Goal: Information Seeking & Learning: Learn about a topic

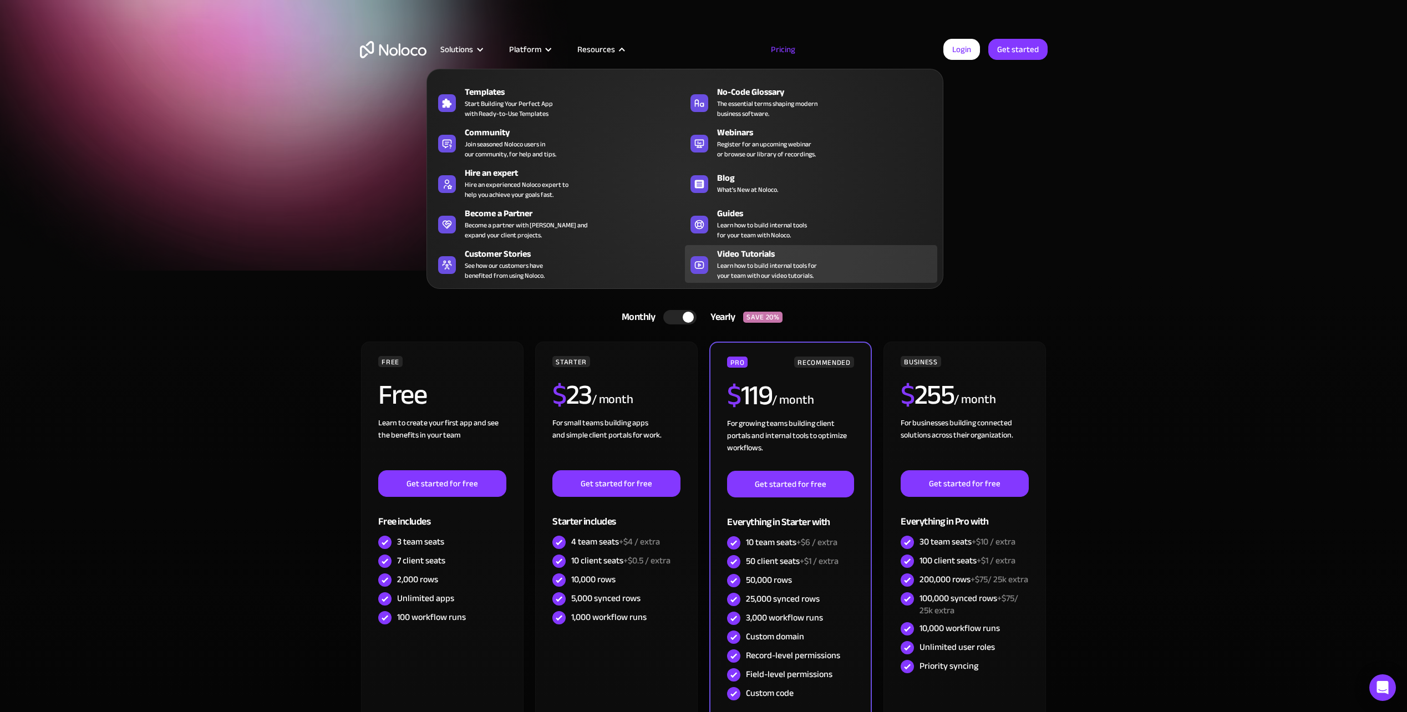
click at [781, 262] on span "Learn how to build internal tools for your team with our video tutorials." at bounding box center [767, 271] width 100 height 20
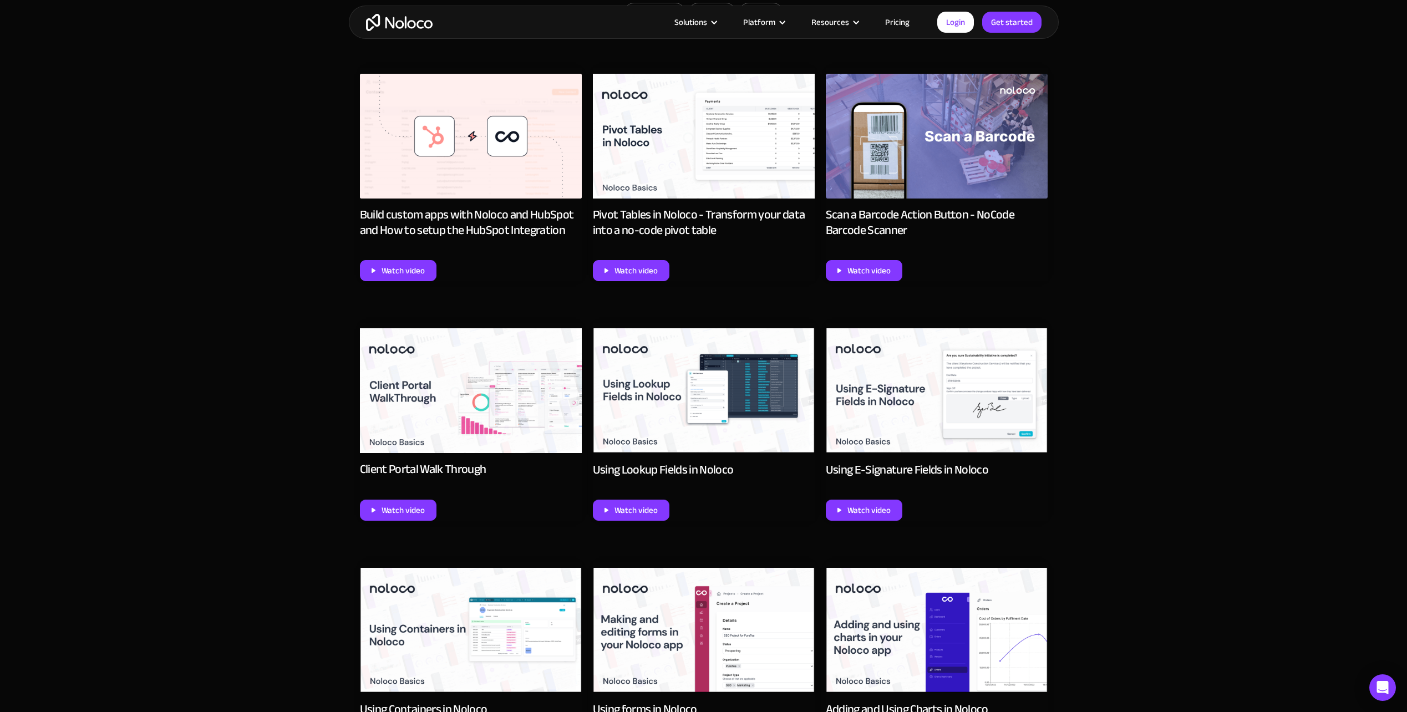
scroll to position [776, 0]
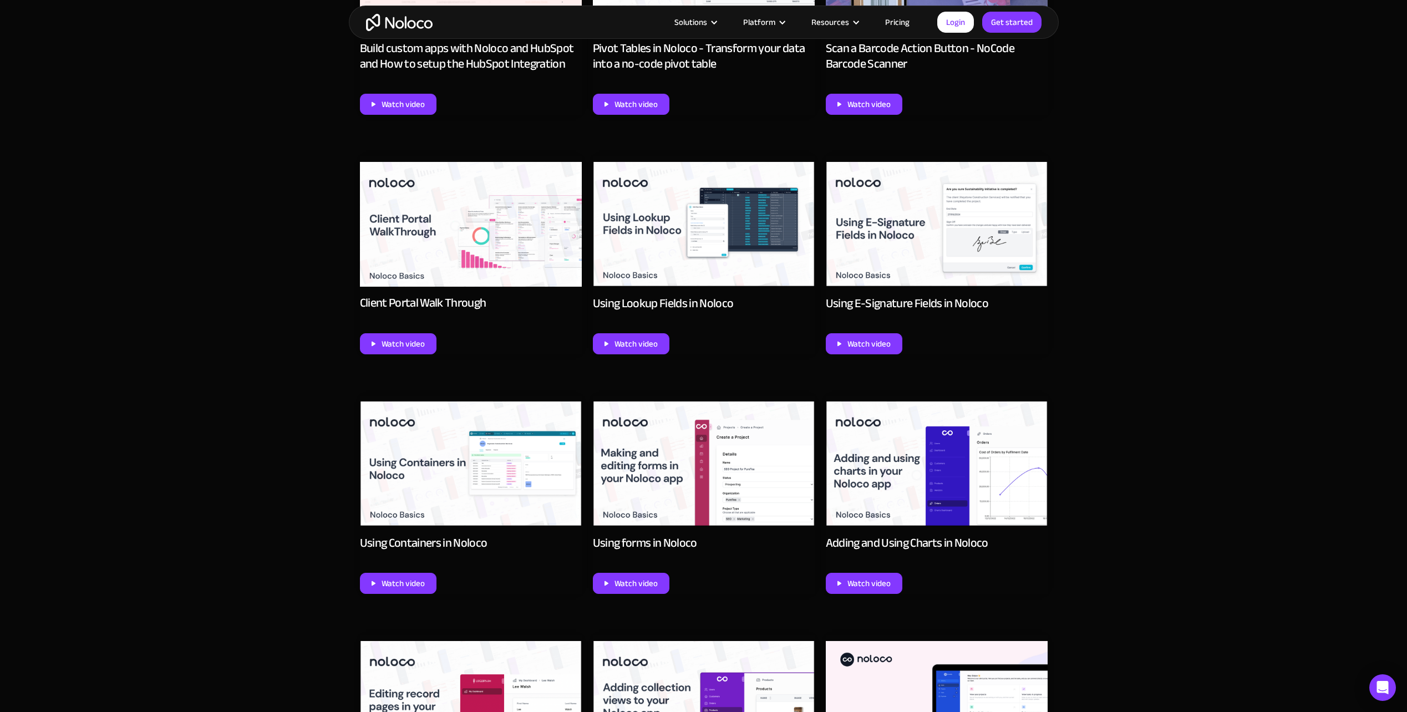
click at [473, 249] on img at bounding box center [471, 224] width 222 height 125
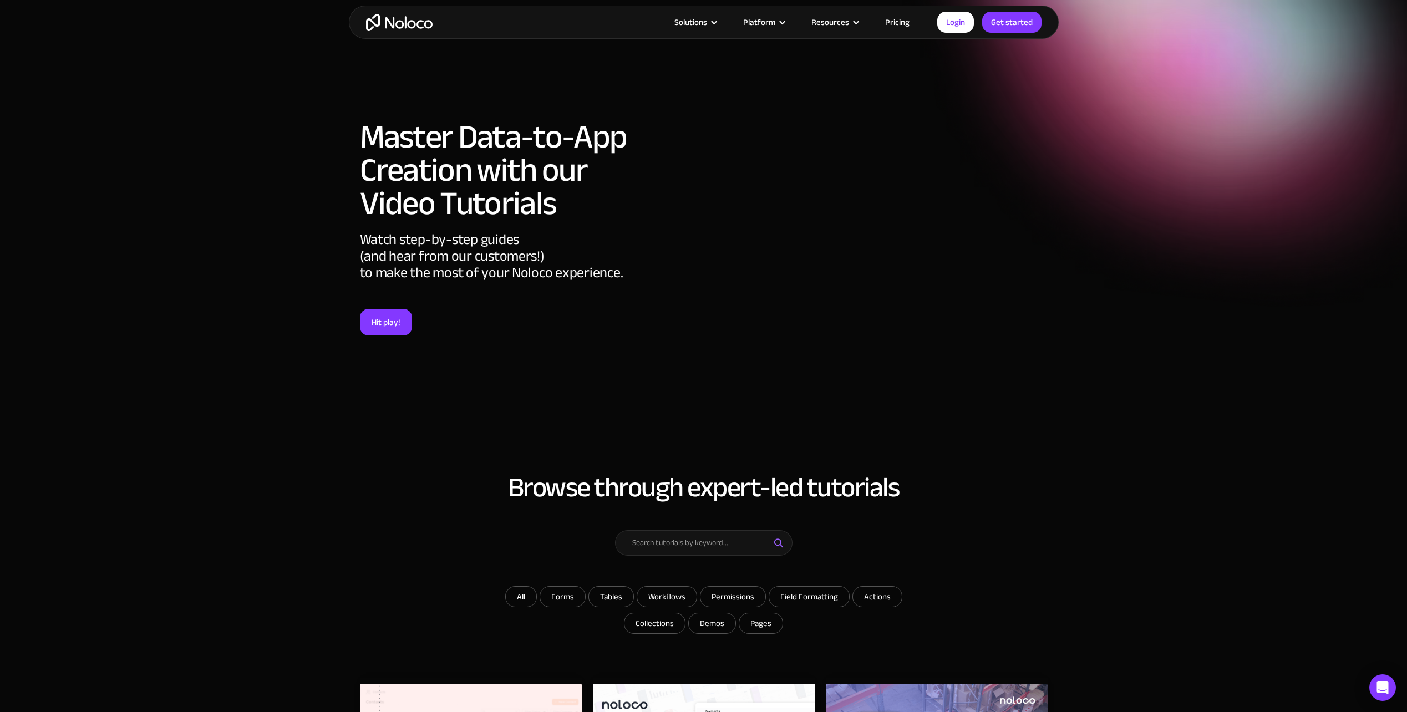
scroll to position [776, 0]
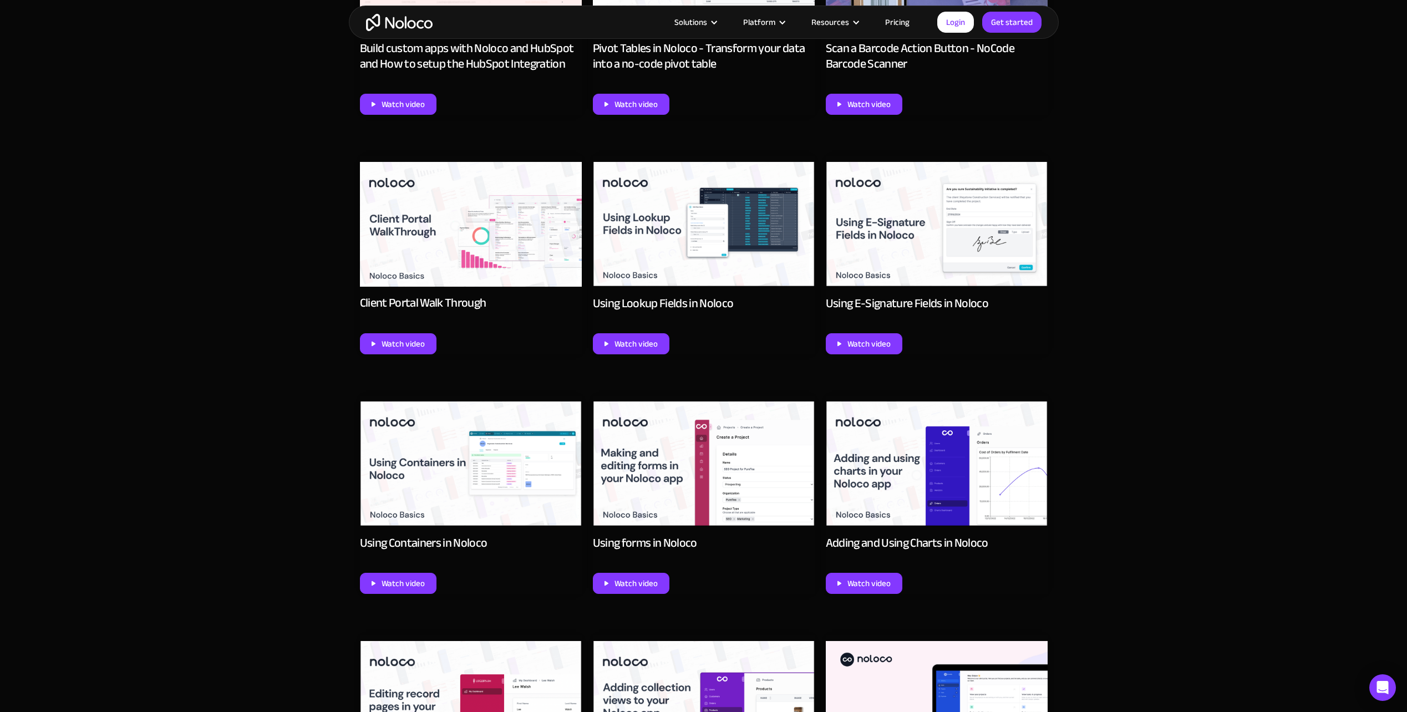
drag, startPoint x: 0, startPoint y: 0, endPoint x: 204, endPoint y: 299, distance: 361.6
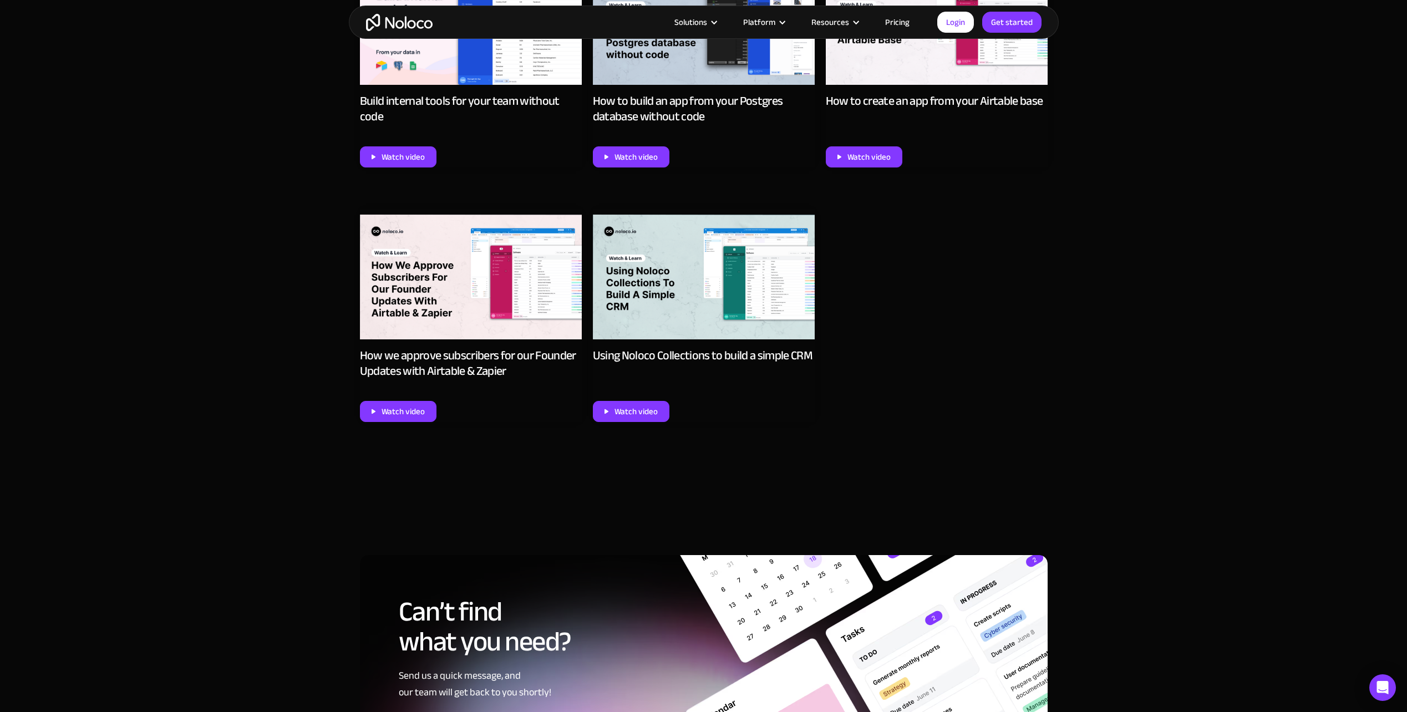
scroll to position [5319, 0]
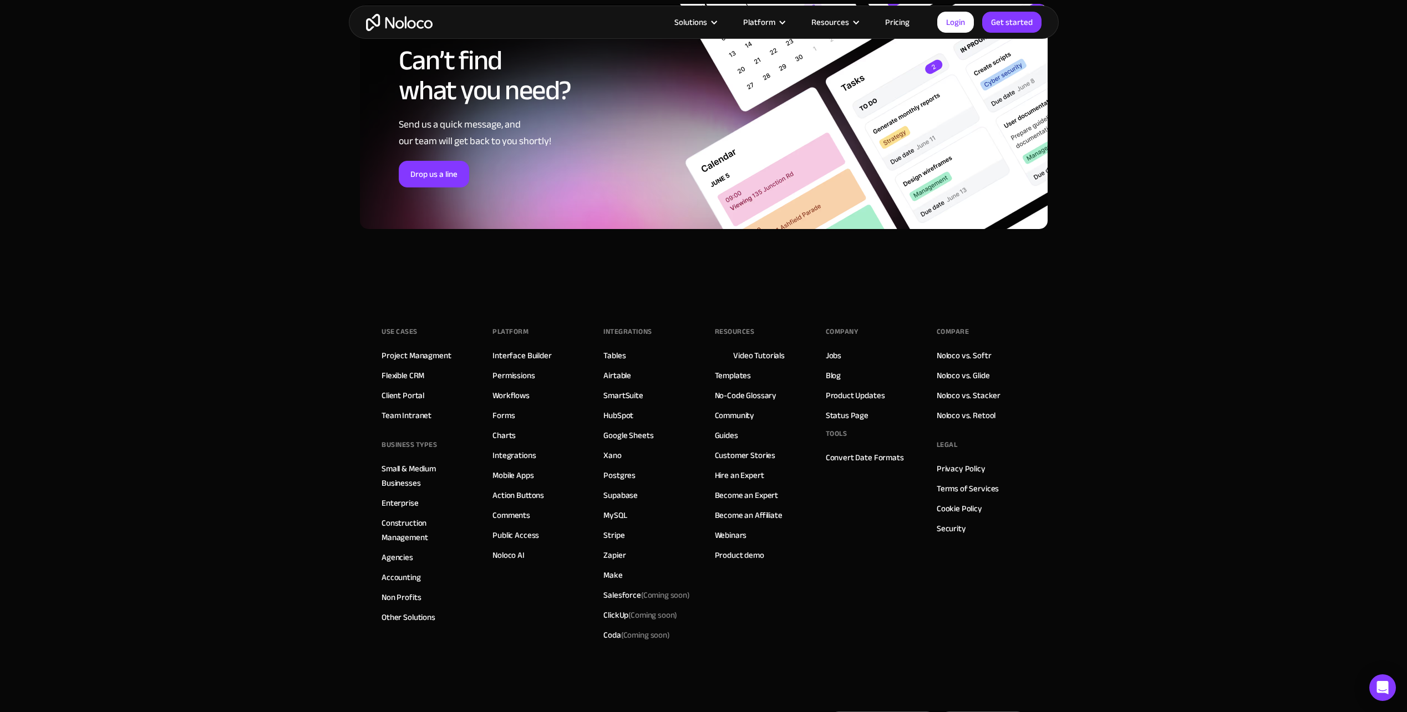
click at [204, 299] on footer "Use Cases Project Managment Flexible CRM Client Portal Team Intranet BUSINESS T…" at bounding box center [703, 530] width 1407 height 480
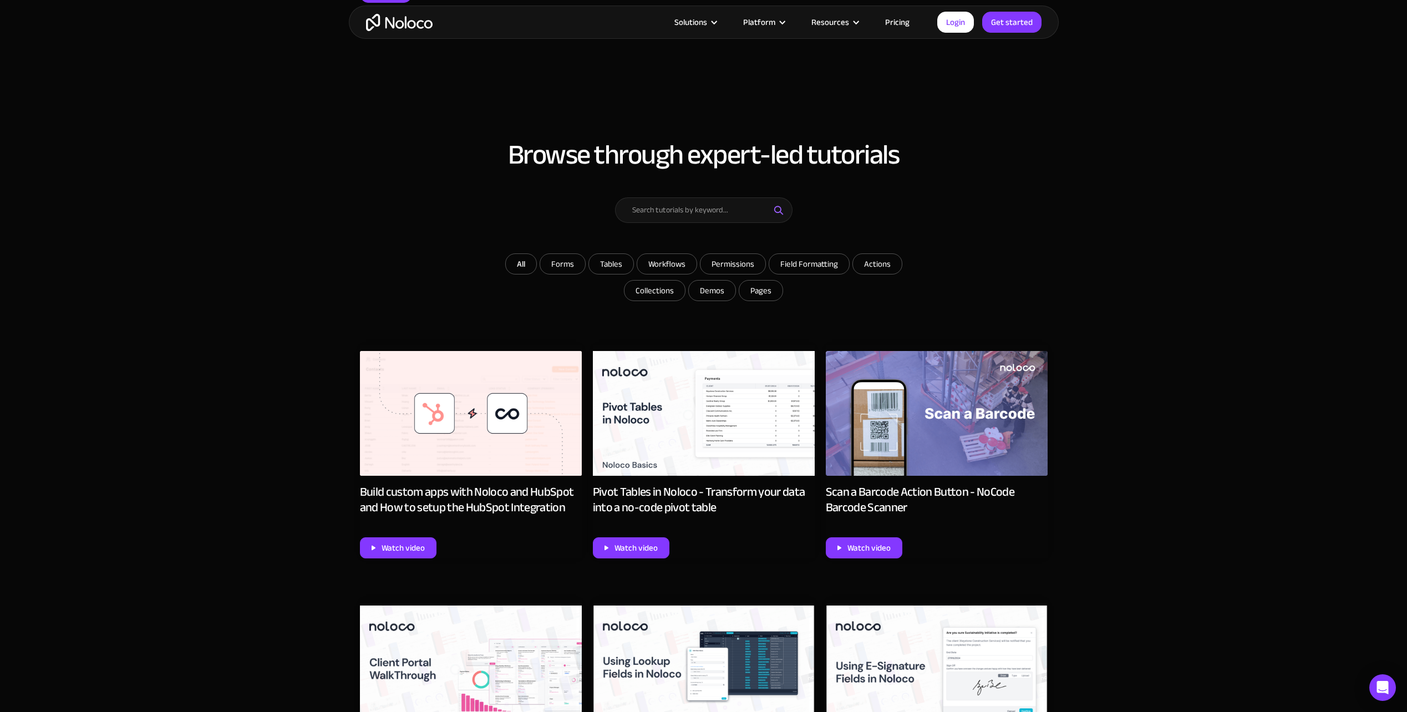
scroll to position [665, 0]
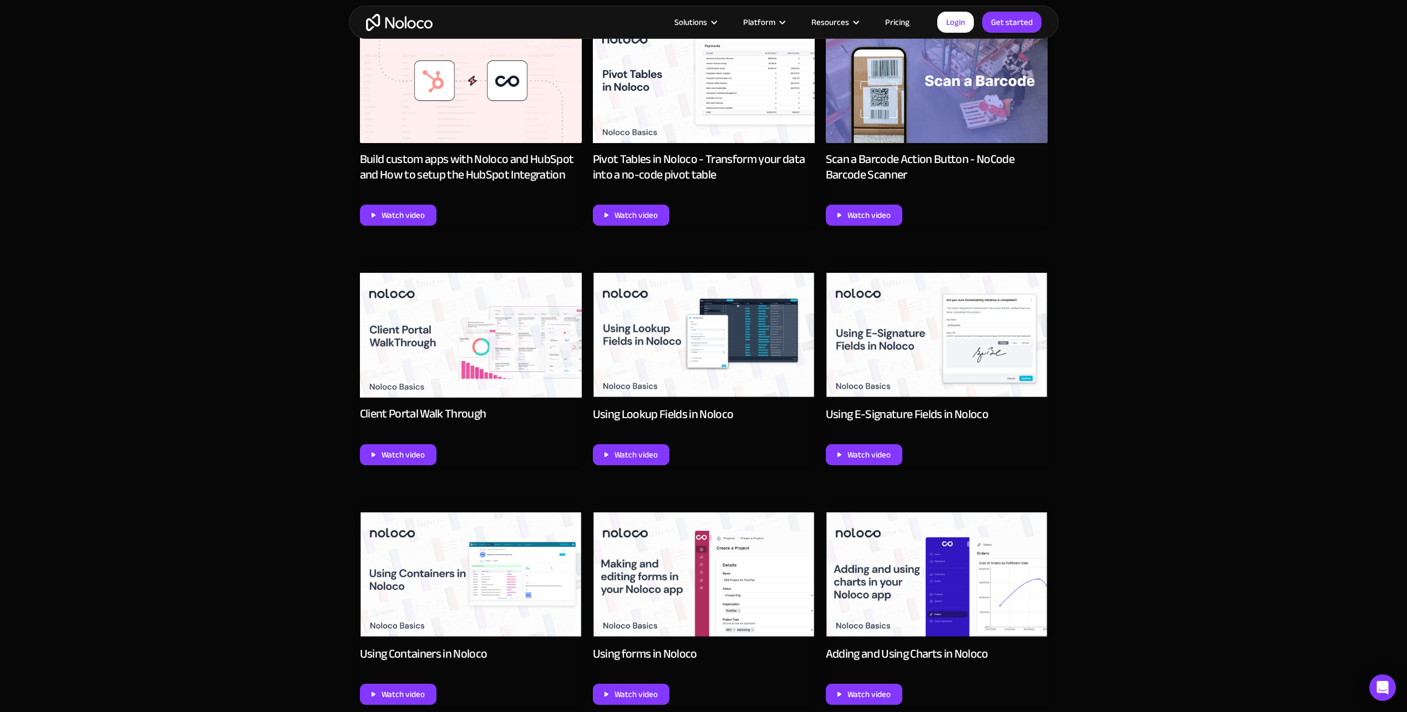
click at [502, 339] on img at bounding box center [471, 335] width 222 height 125
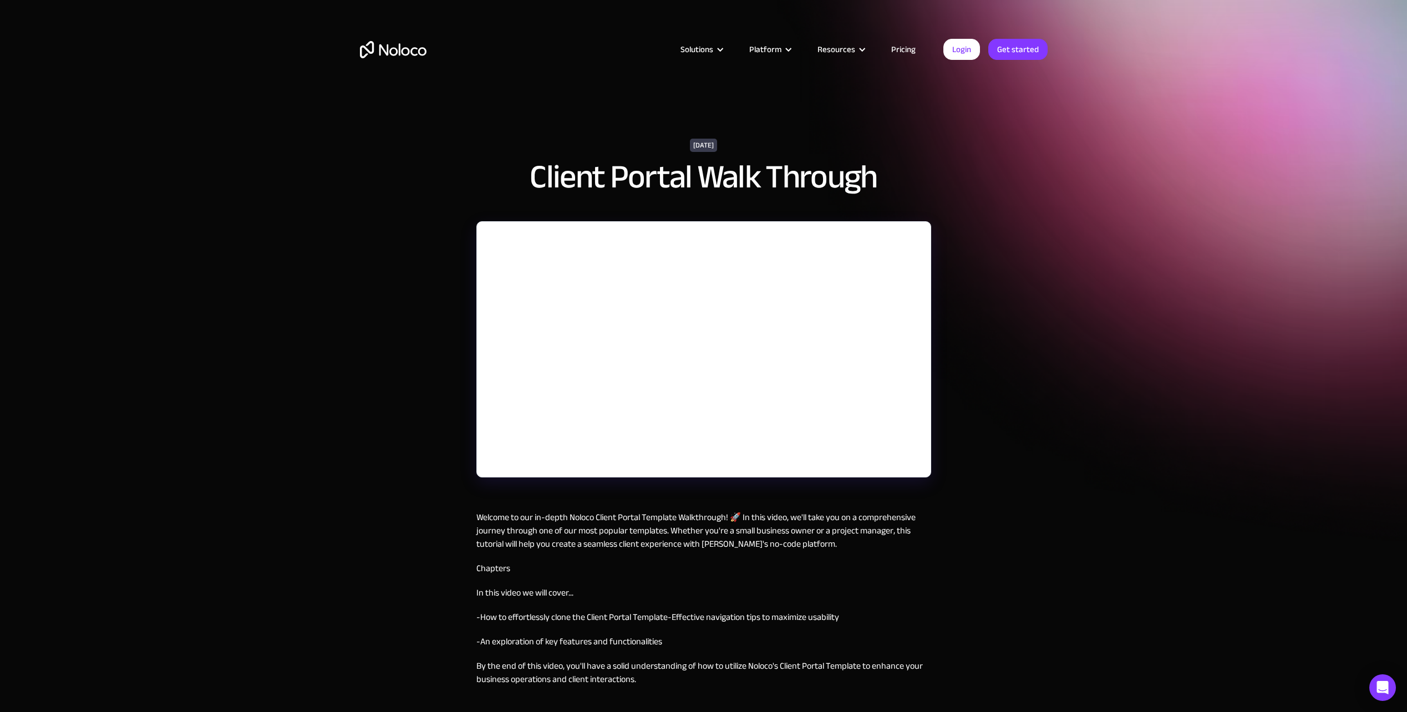
click at [401, 280] on div "September 25, 2024 Client Portal Walk Through Welcome to our in-depth Noloco Cl…" at bounding box center [703, 390] width 1407 height 780
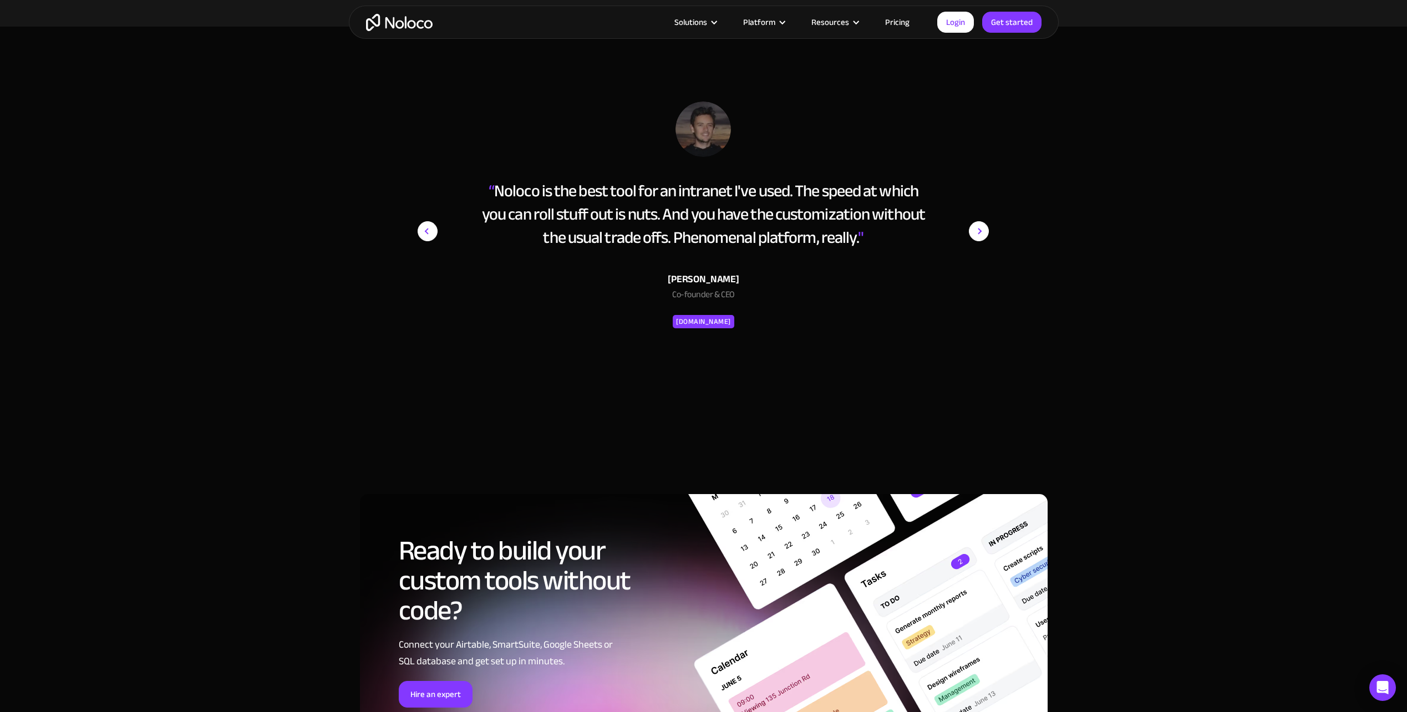
scroll to position [1386, 0]
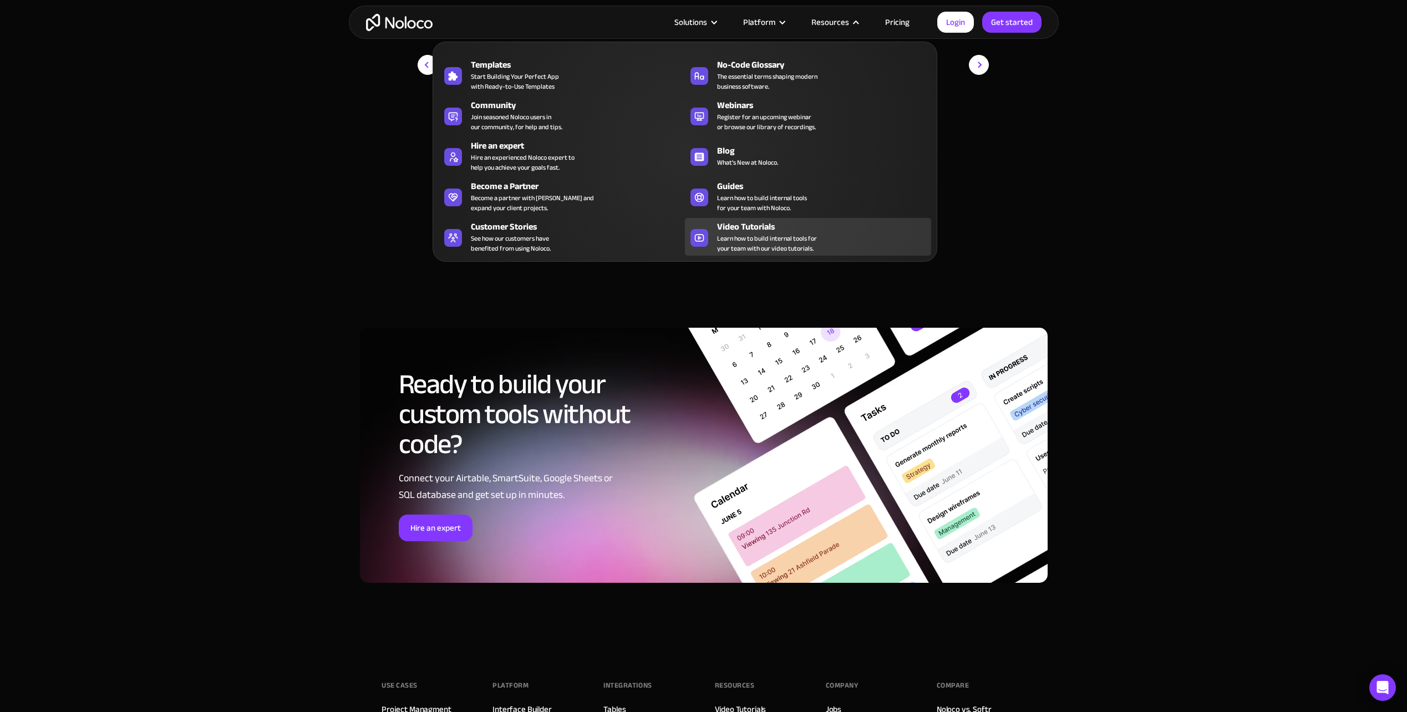
click at [752, 231] on div "Video Tutorials" at bounding box center [826, 226] width 219 height 13
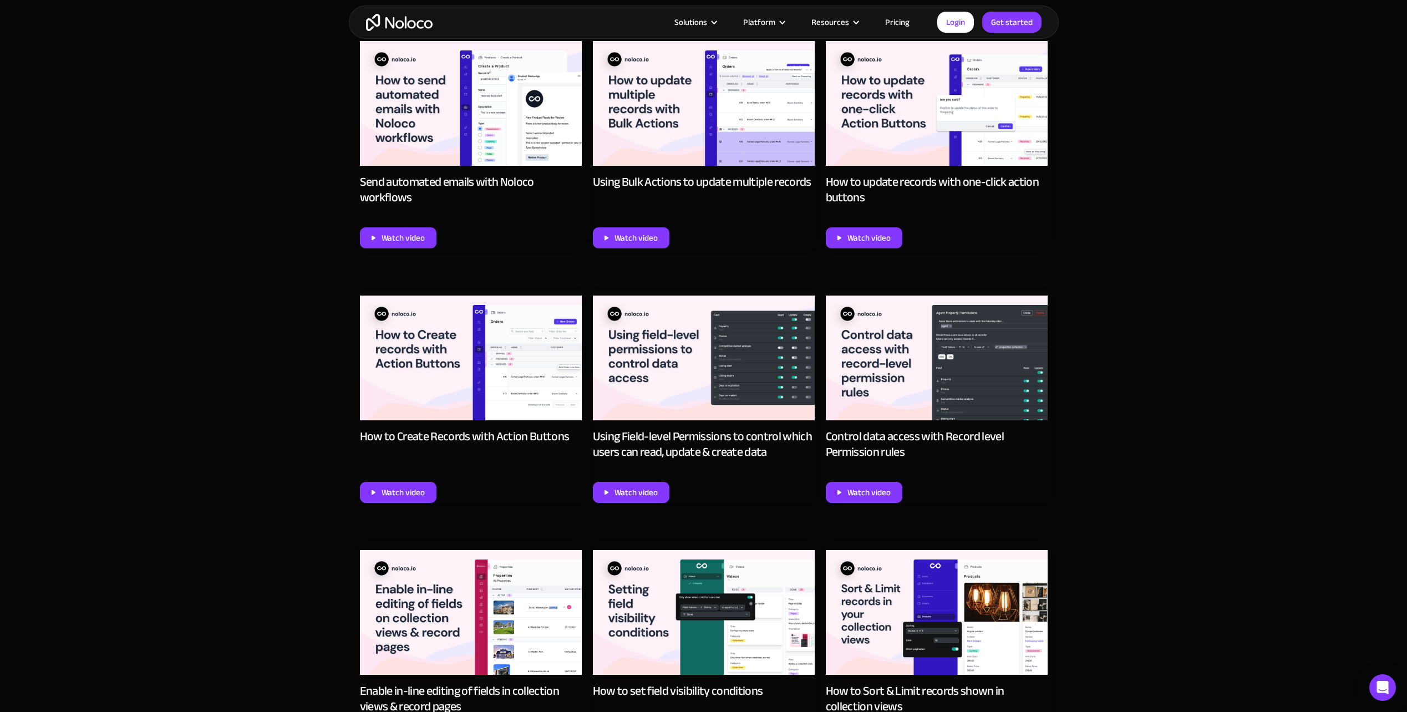
scroll to position [1996, 0]
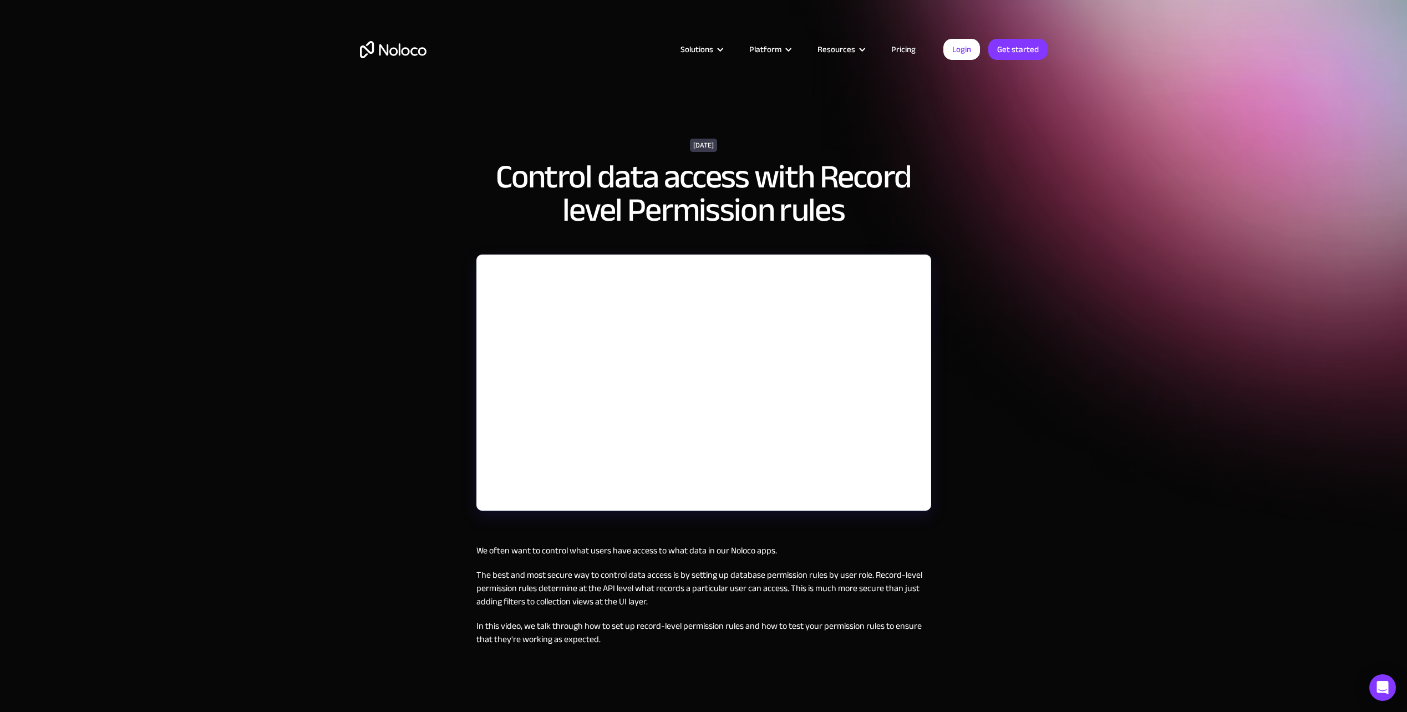
scroll to position [111, 0]
